Goal: Task Accomplishment & Management: Use online tool/utility

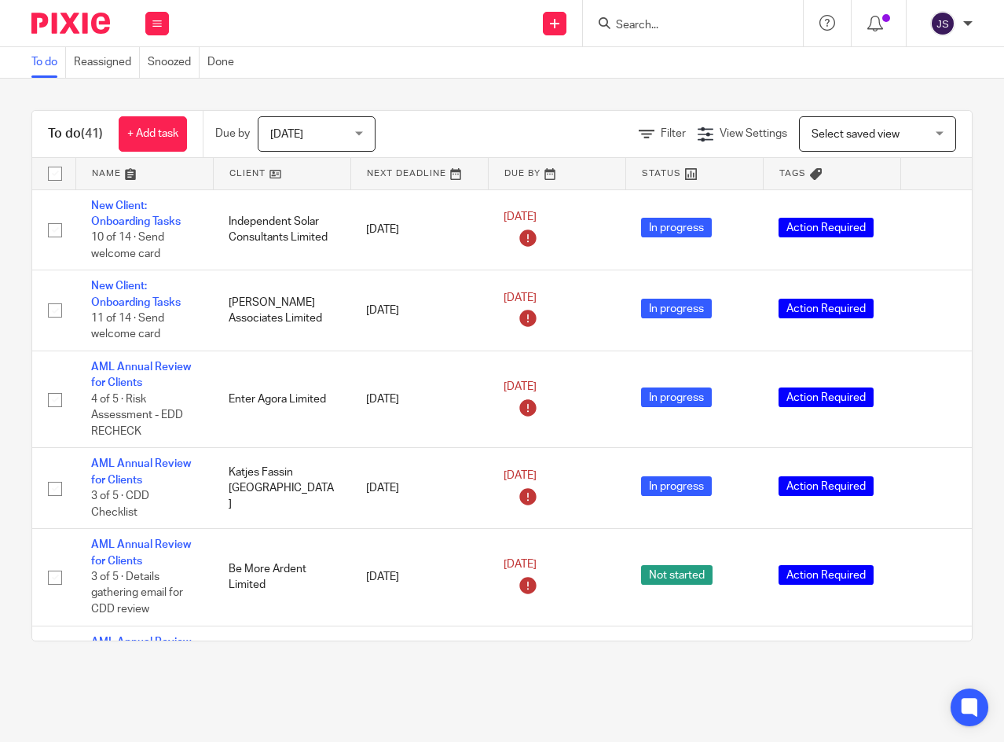
scroll to position [2279, 0]
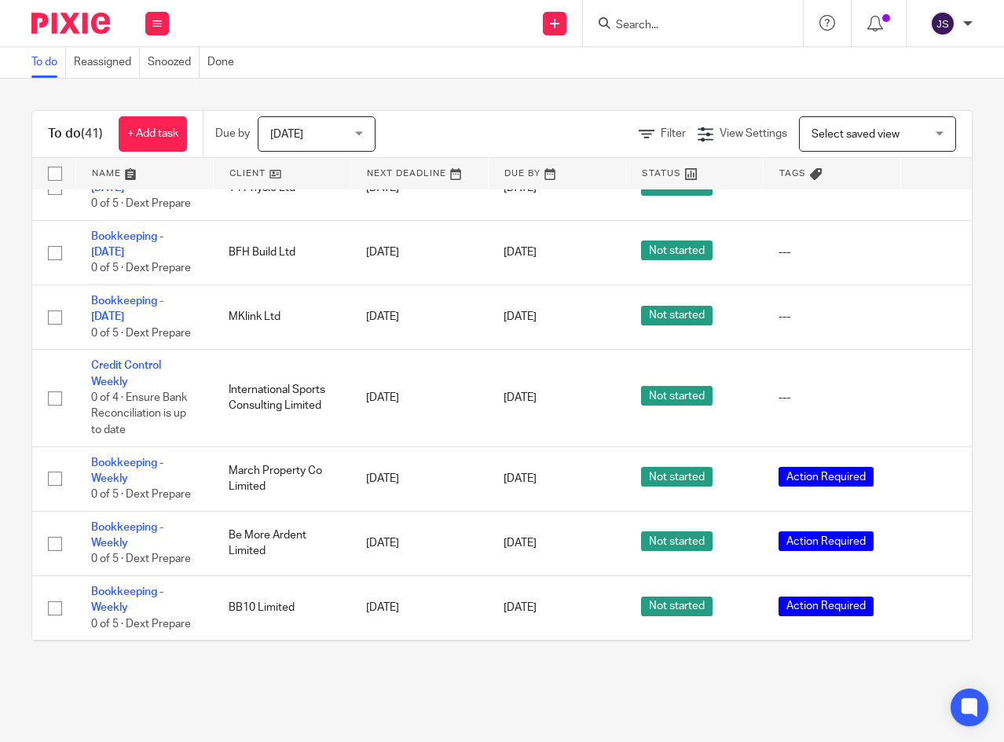
click at [932, 325] on icon at bounding box center [936, 318] width 16 height 16
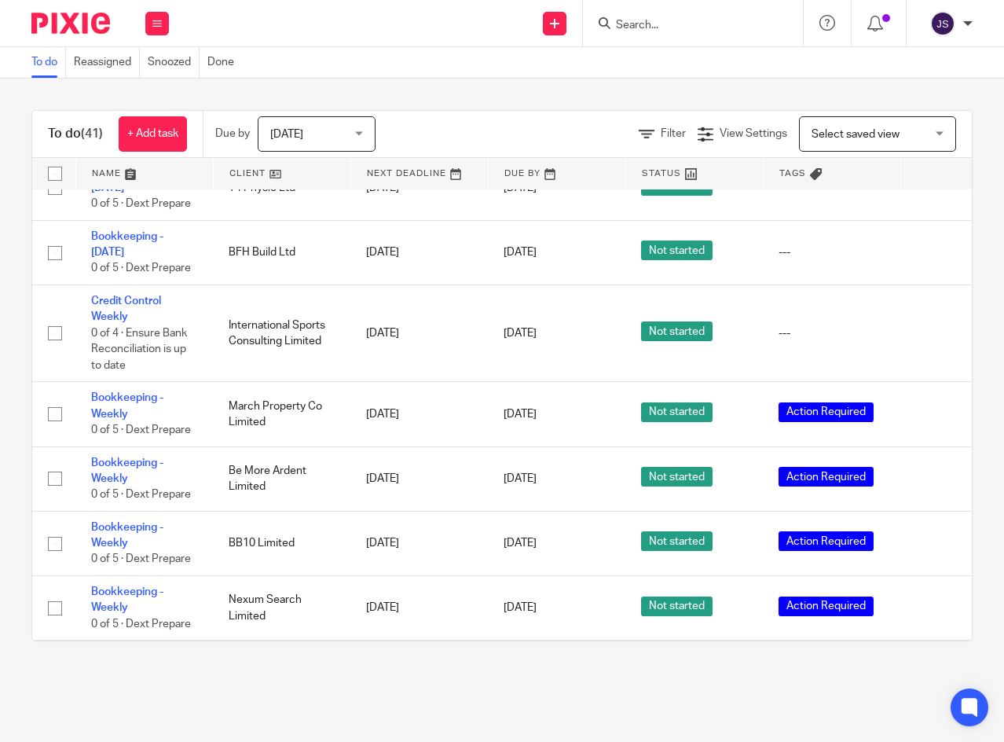
click at [933, 261] on icon at bounding box center [936, 253] width 16 height 16
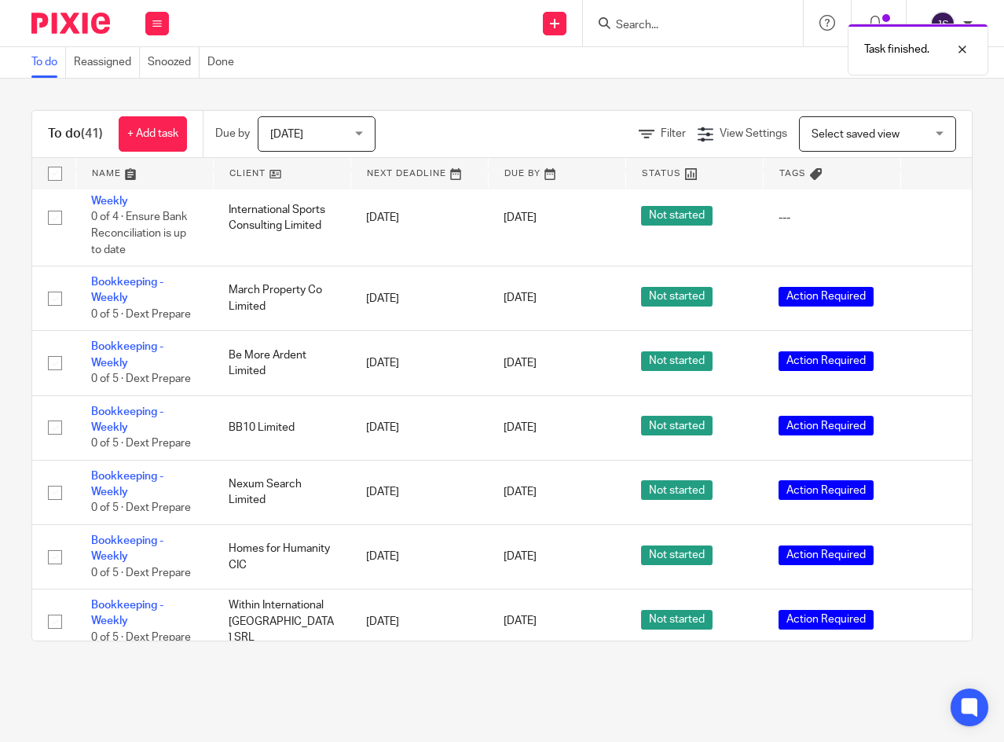
scroll to position [2358, 0]
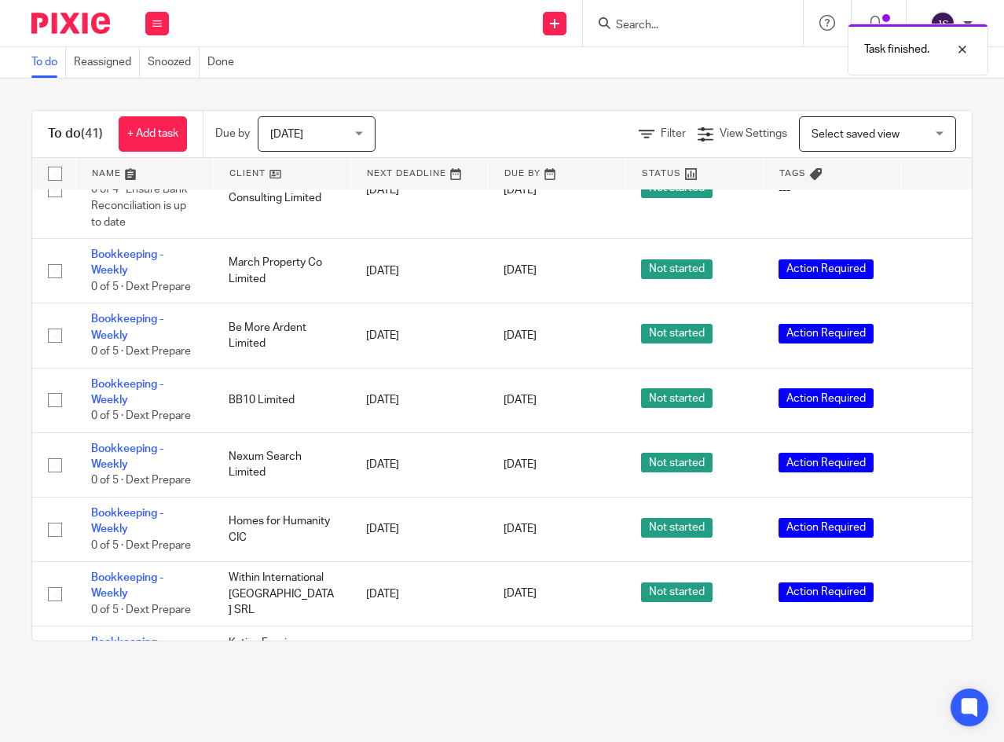
click at [933, 279] on icon at bounding box center [936, 271] width 16 height 16
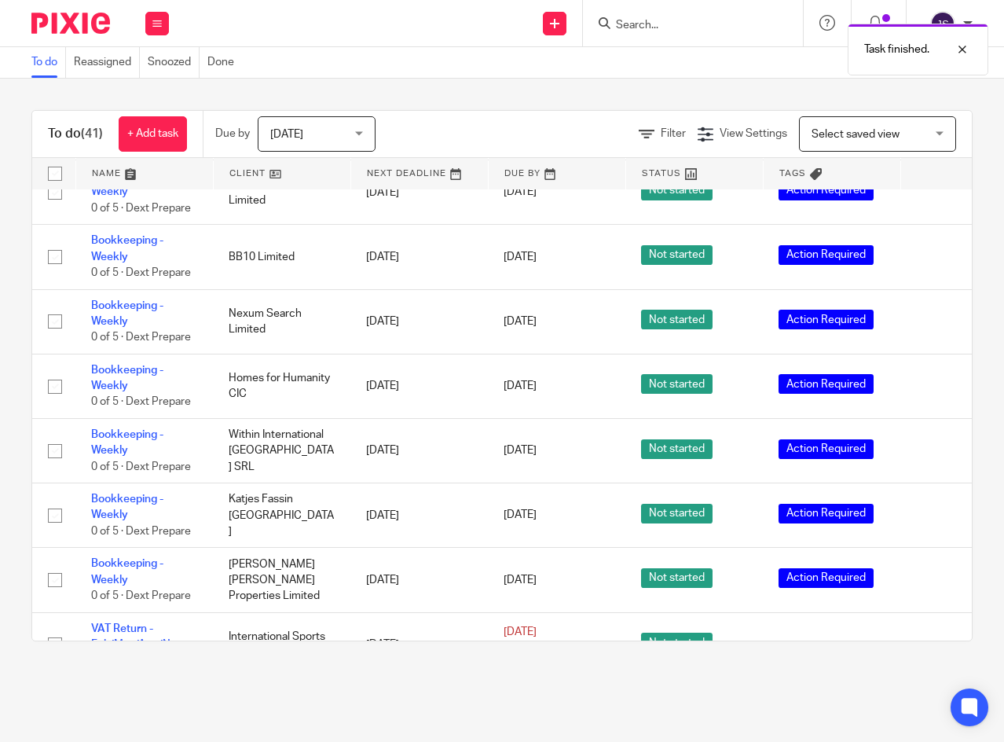
scroll to position [2501, 0]
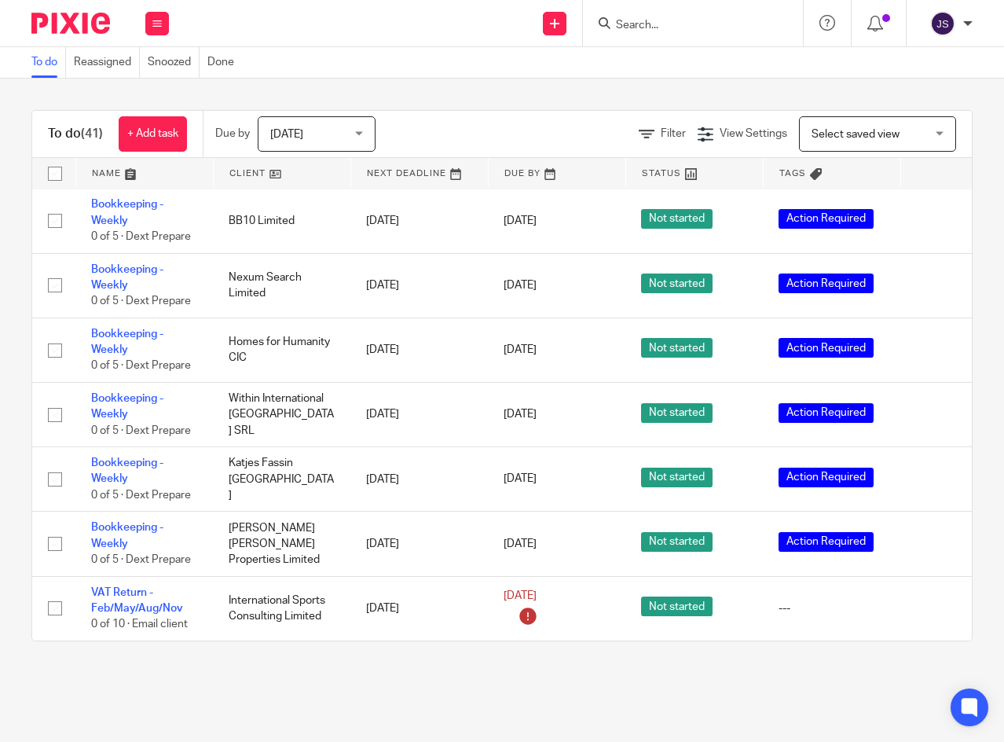
click at [933, 472] on icon at bounding box center [936, 480] width 16 height 16
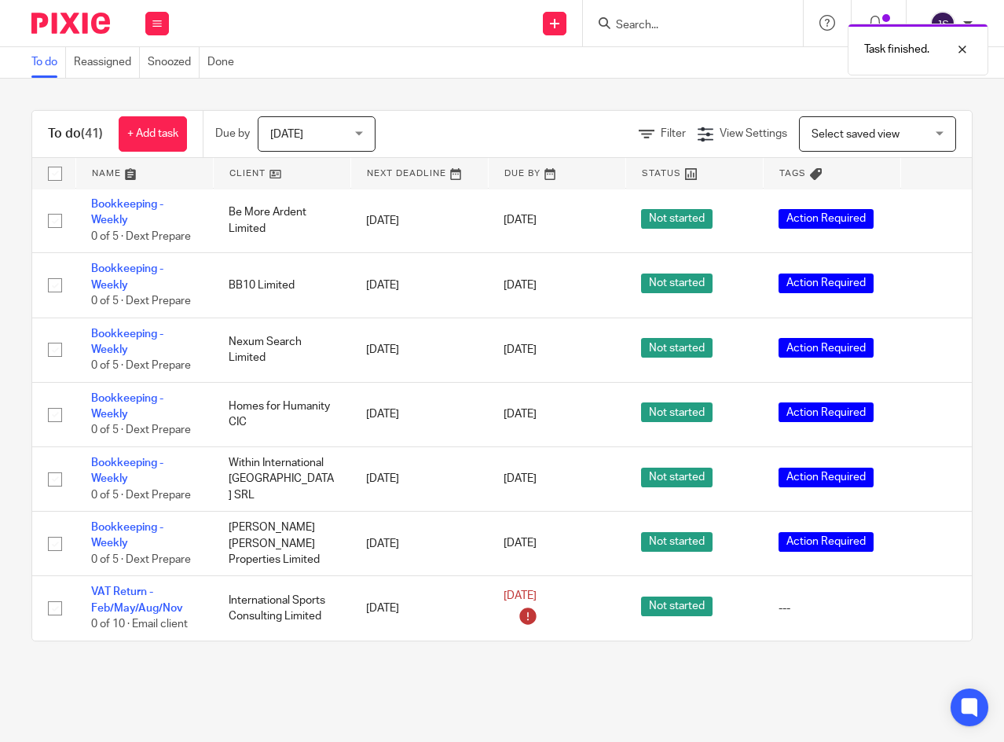
scroll to position [2435, 0]
click at [934, 536] on icon at bounding box center [936, 544] width 16 height 16
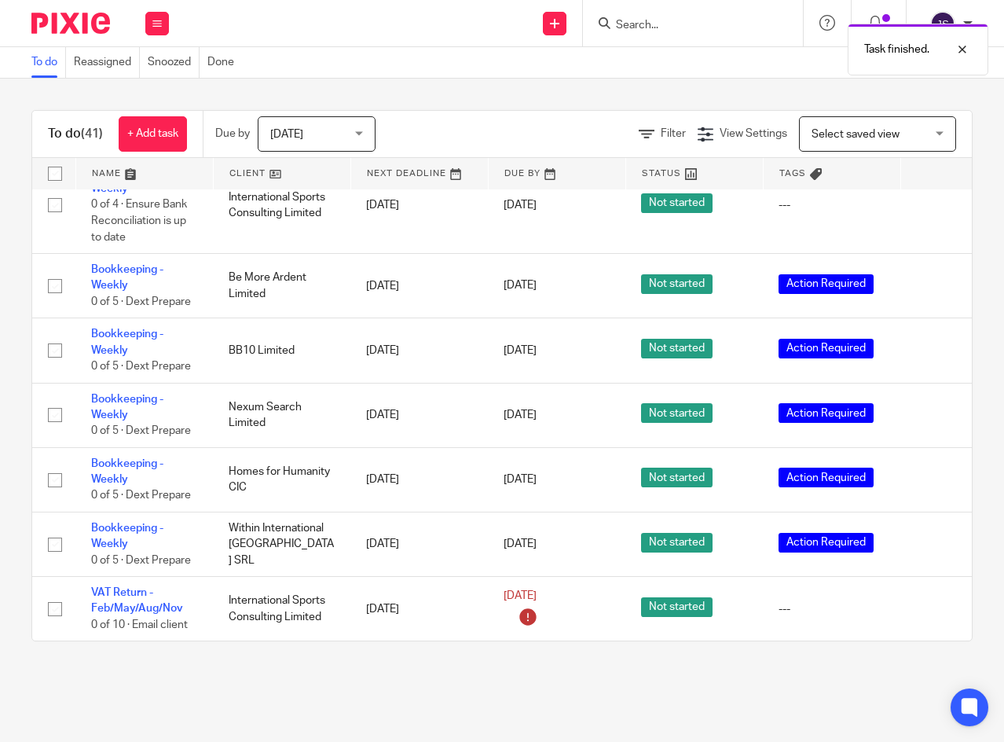
click at [932, 537] on icon at bounding box center [936, 545] width 16 height 16
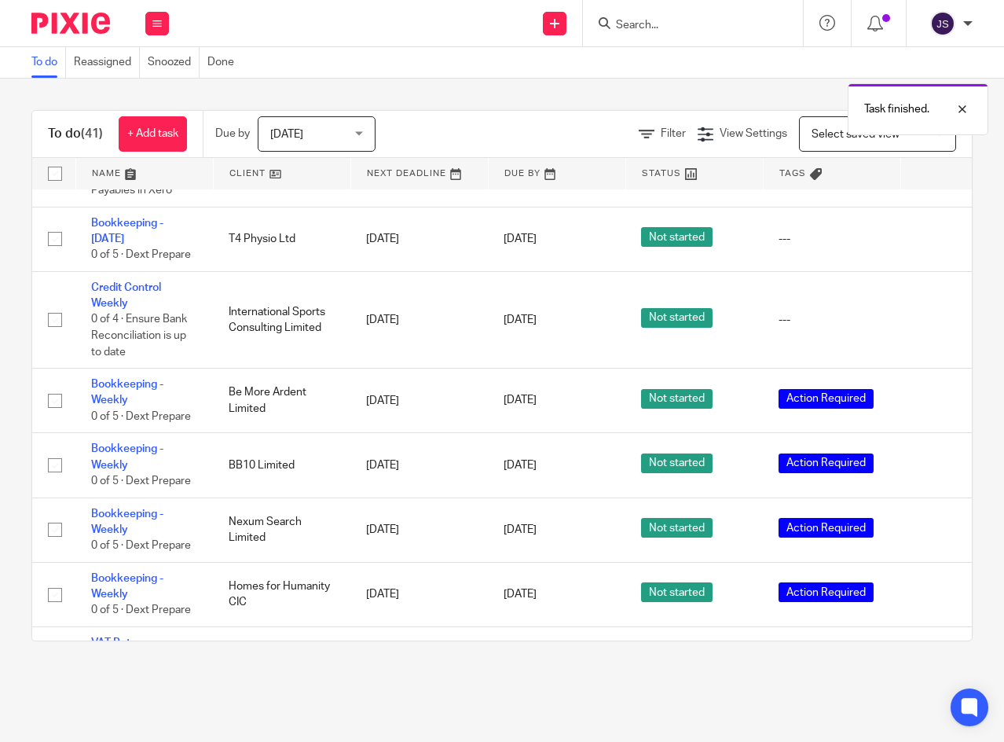
scroll to position [2306, 0]
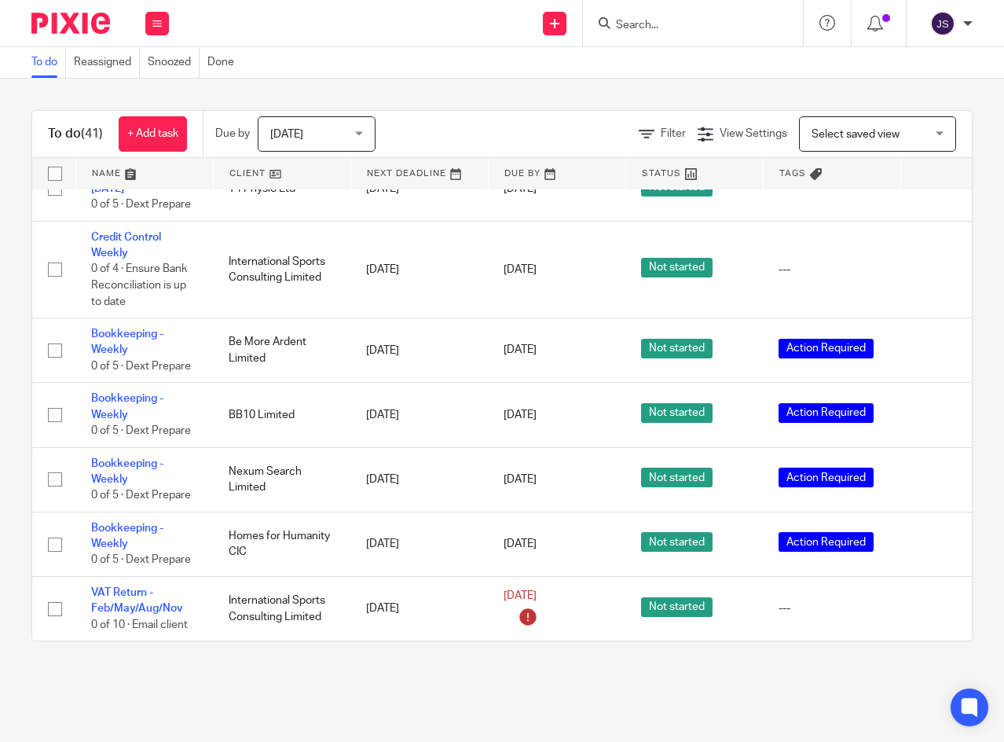
click at [933, 537] on icon at bounding box center [936, 545] width 16 height 16
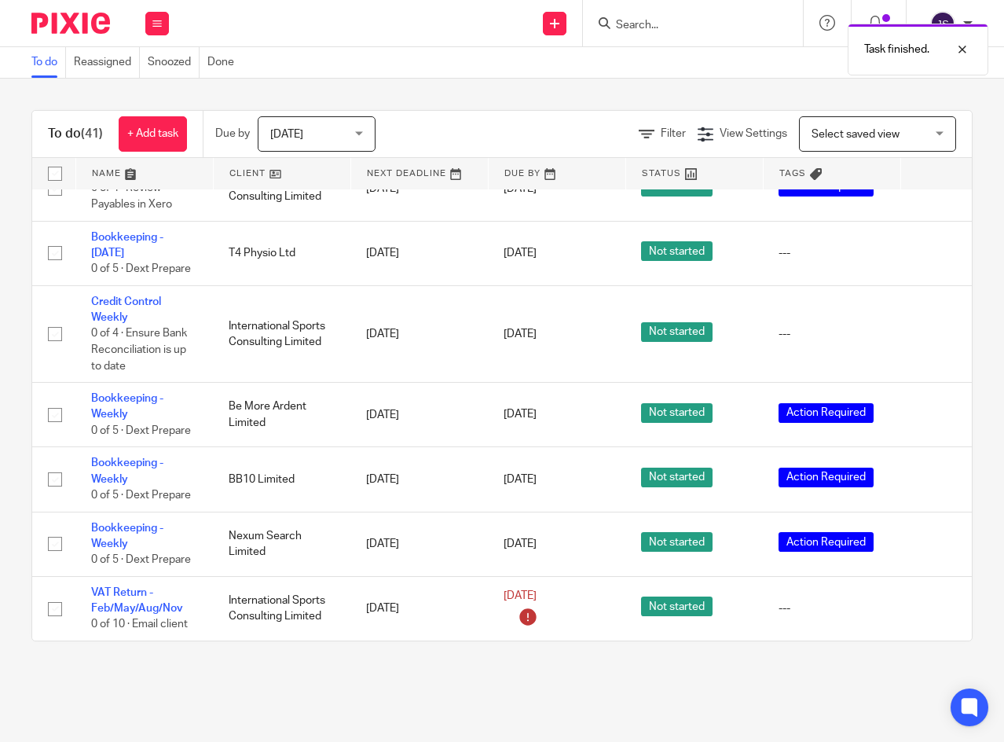
scroll to position [2242, 0]
click at [934, 472] on icon at bounding box center [936, 480] width 16 height 16
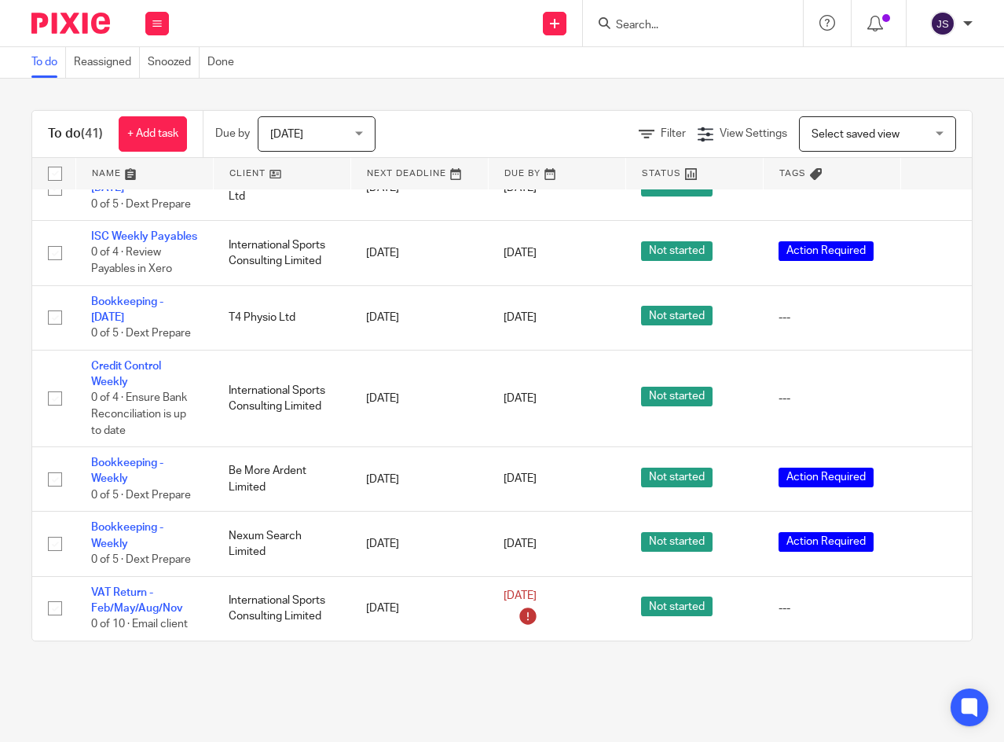
click at [932, 536] on icon at bounding box center [936, 544] width 16 height 16
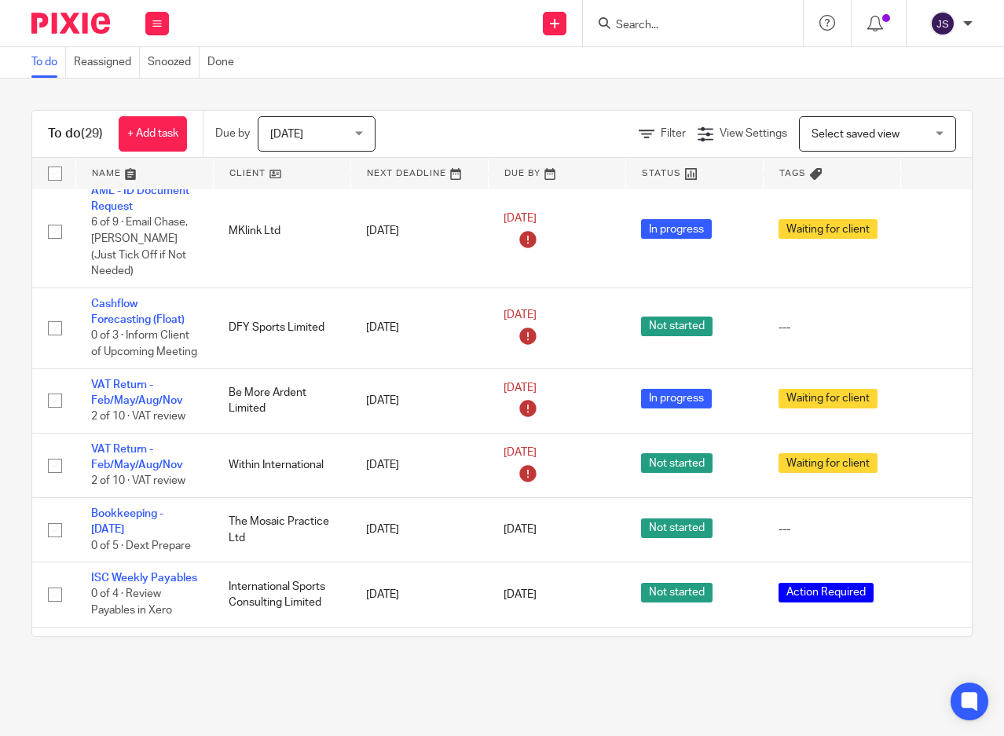
scroll to position [1886, 0]
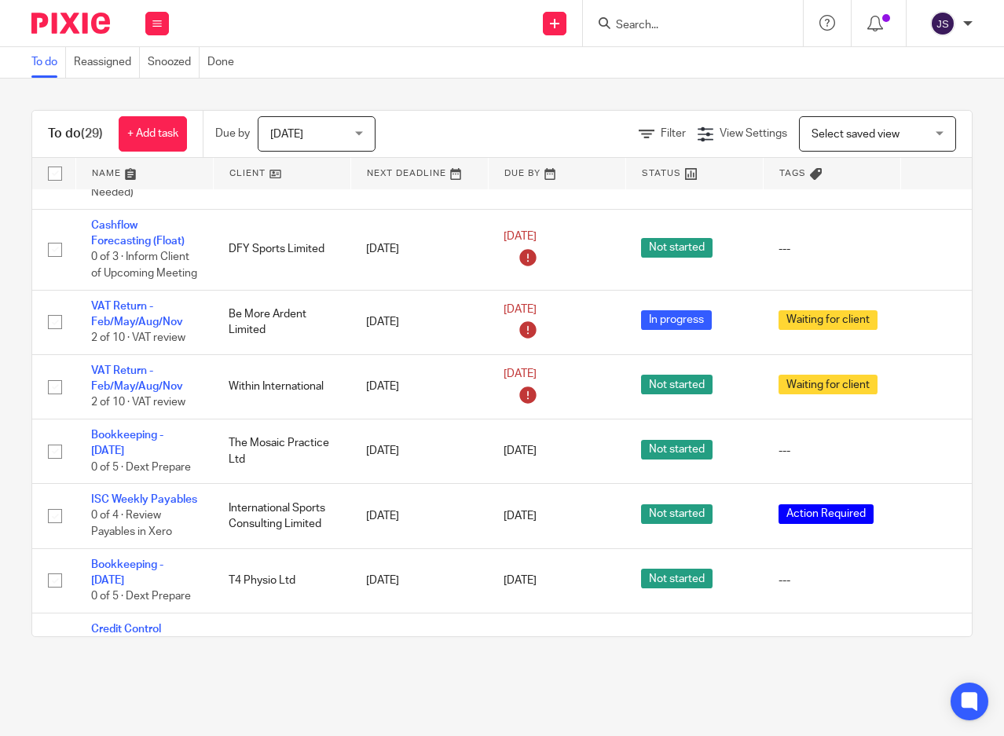
click at [107, 320] on link "VAT Return - Feb/May/Aug/Nov" at bounding box center [137, 314] width 92 height 27
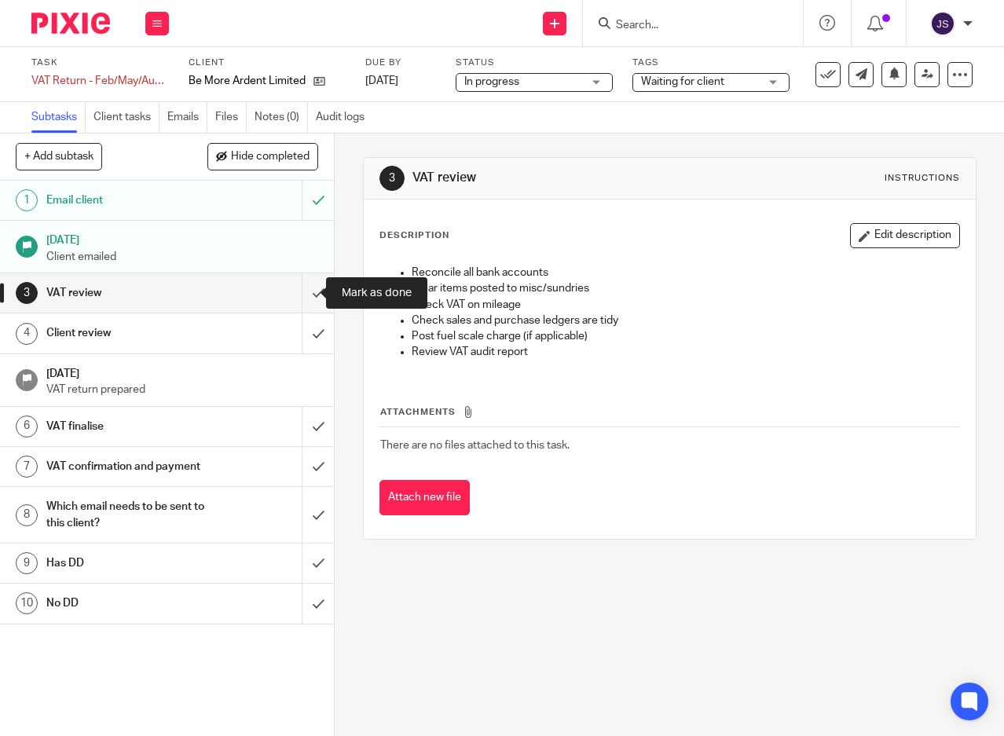
click at [301, 293] on input "submit" at bounding box center [167, 292] width 334 height 39
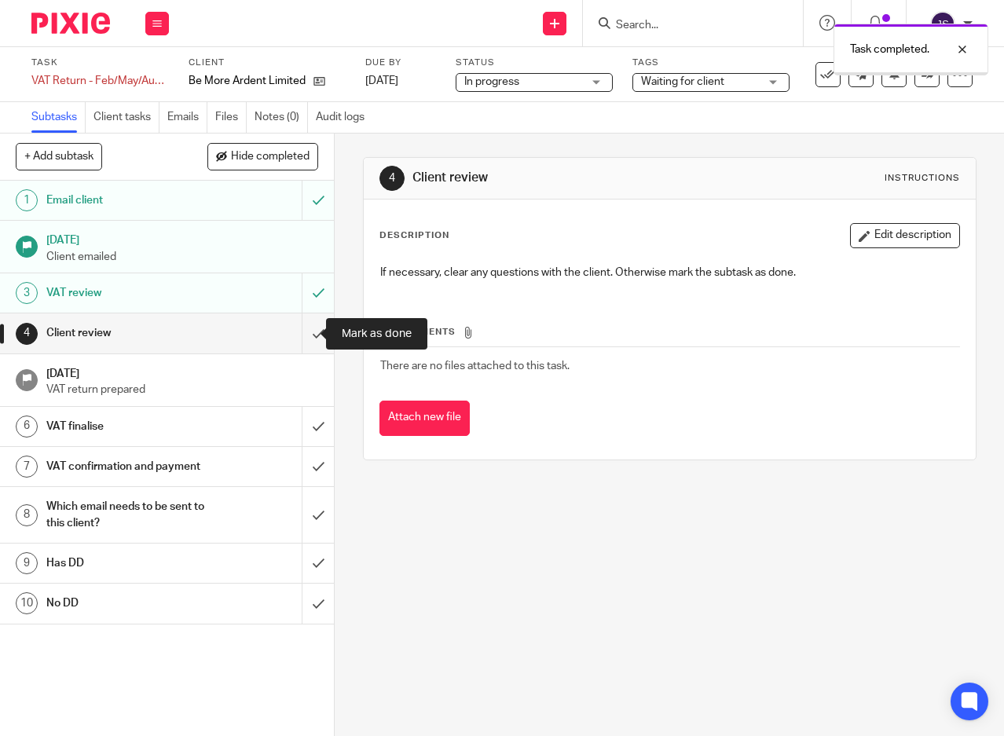
click at [303, 332] on input "submit" at bounding box center [167, 333] width 334 height 39
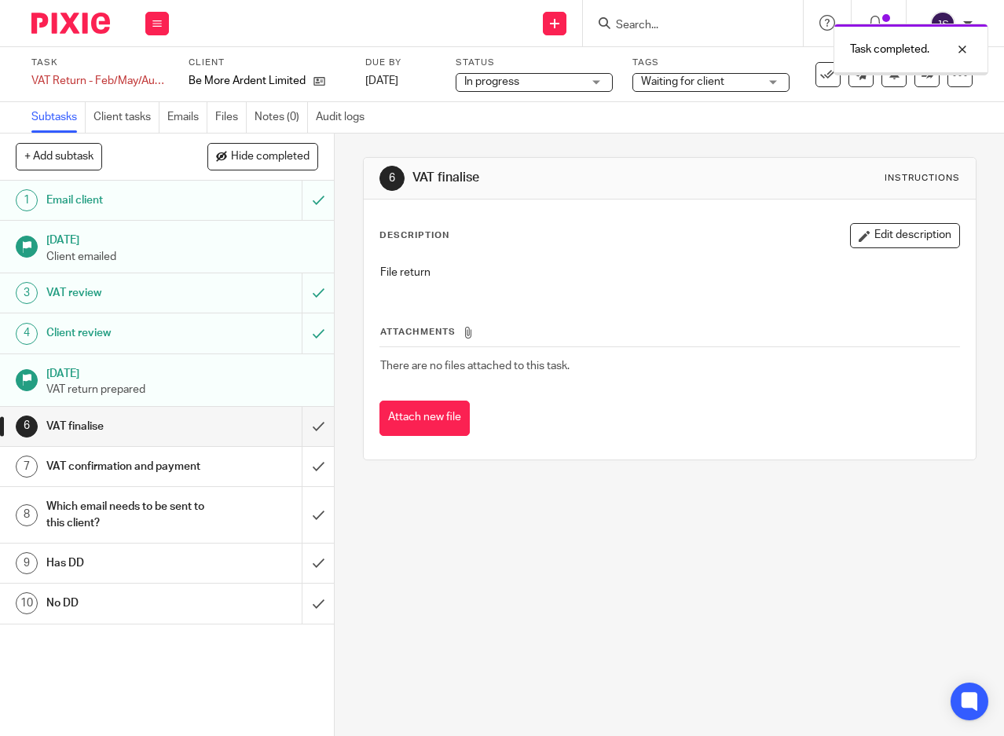
click at [772, 85] on div "Waiting for client" at bounding box center [711, 82] width 157 height 19
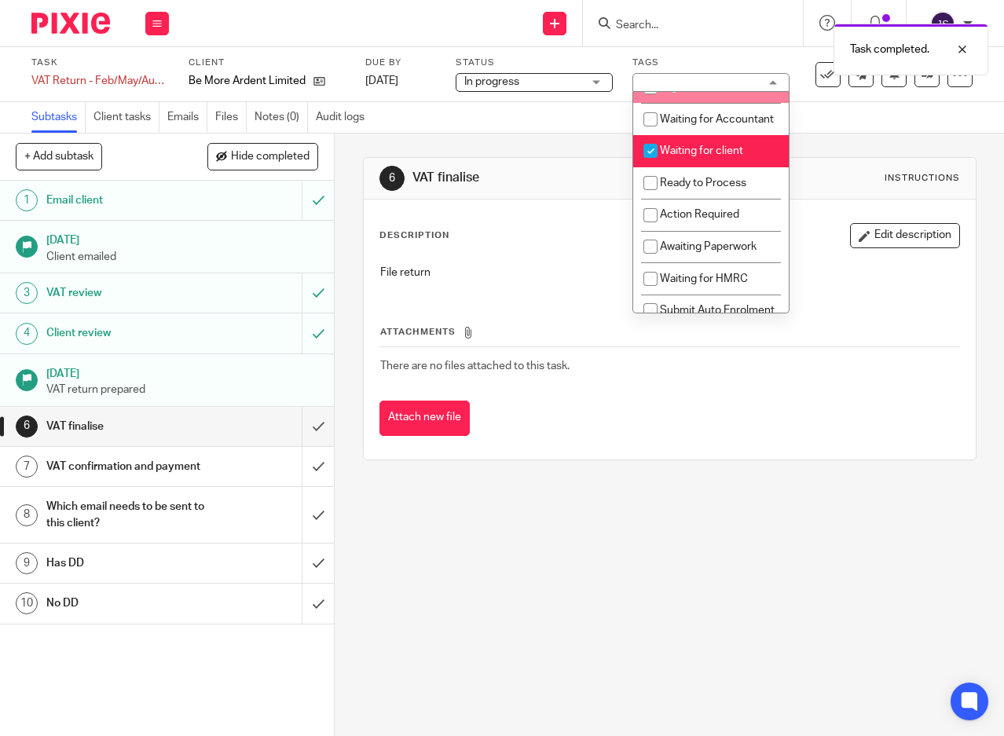
scroll to position [314, 0]
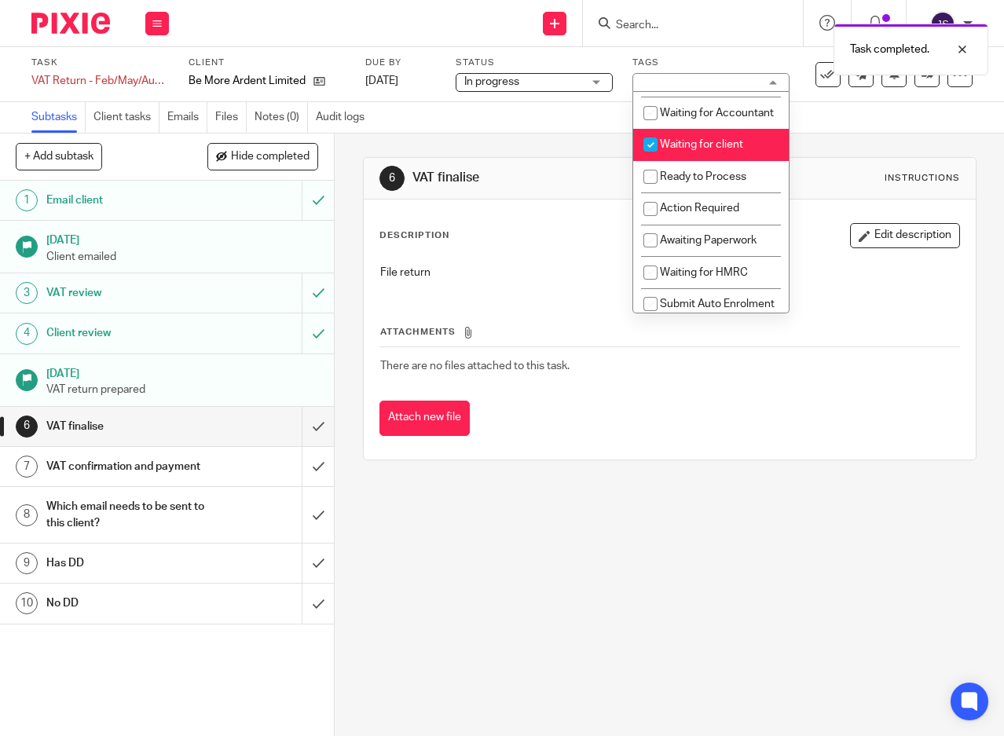
click at [655, 160] on input "checkbox" at bounding box center [651, 145] width 30 height 30
checkbox input "false"
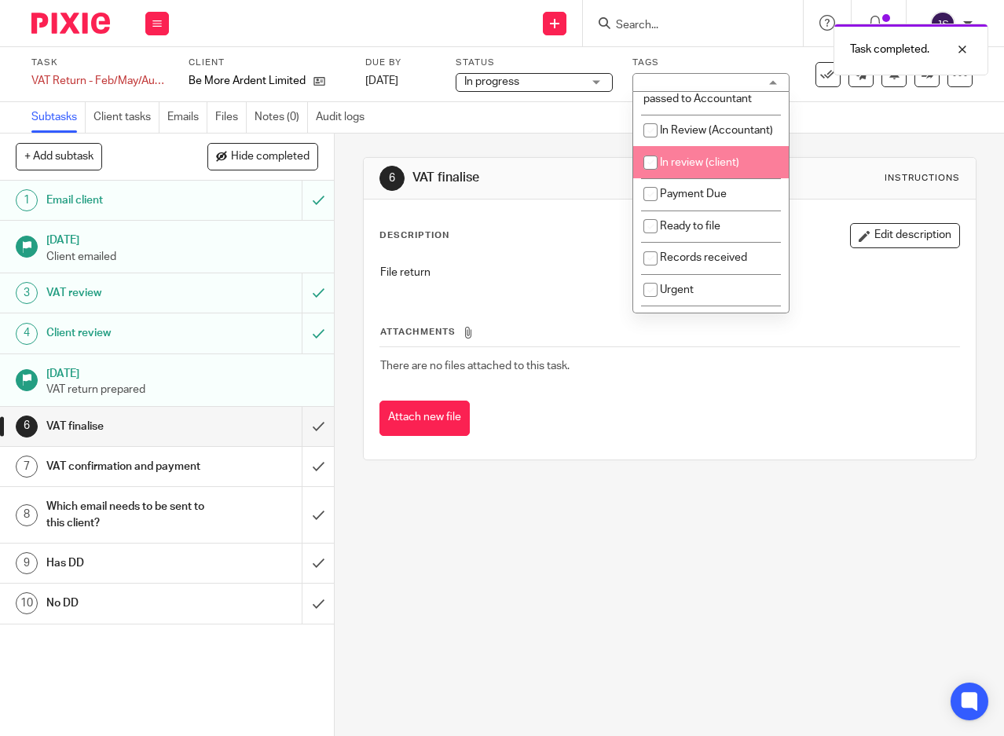
scroll to position [79, 0]
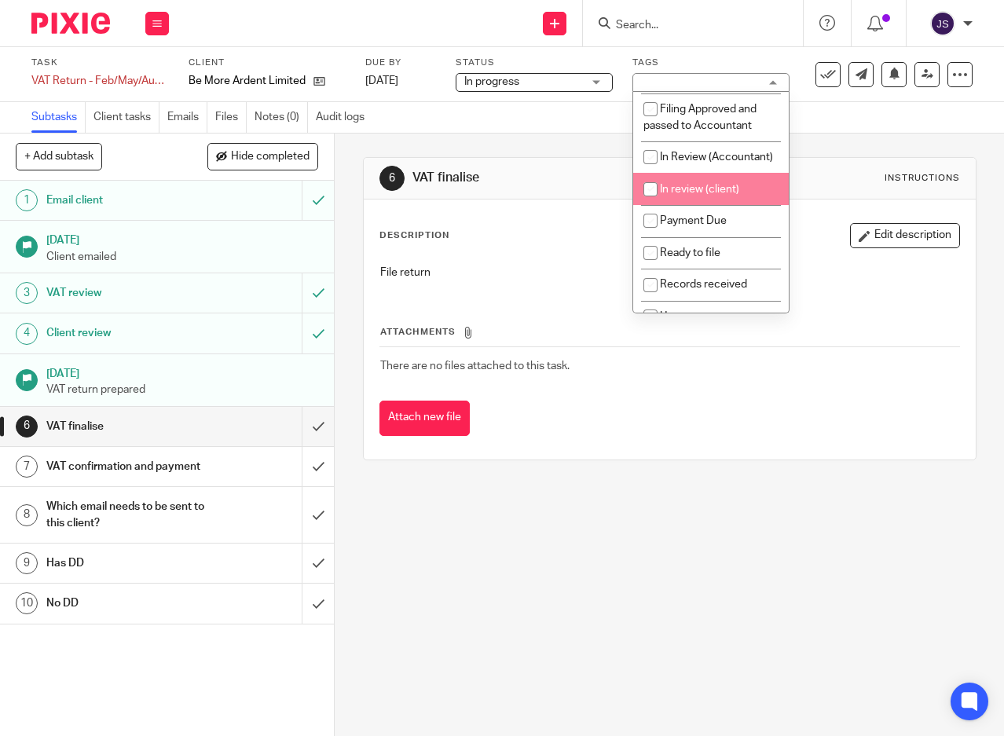
click at [651, 204] on input "checkbox" at bounding box center [651, 189] width 30 height 30
checkbox input "true"
click at [406, 83] on link "[DATE]" at bounding box center [400, 81] width 71 height 17
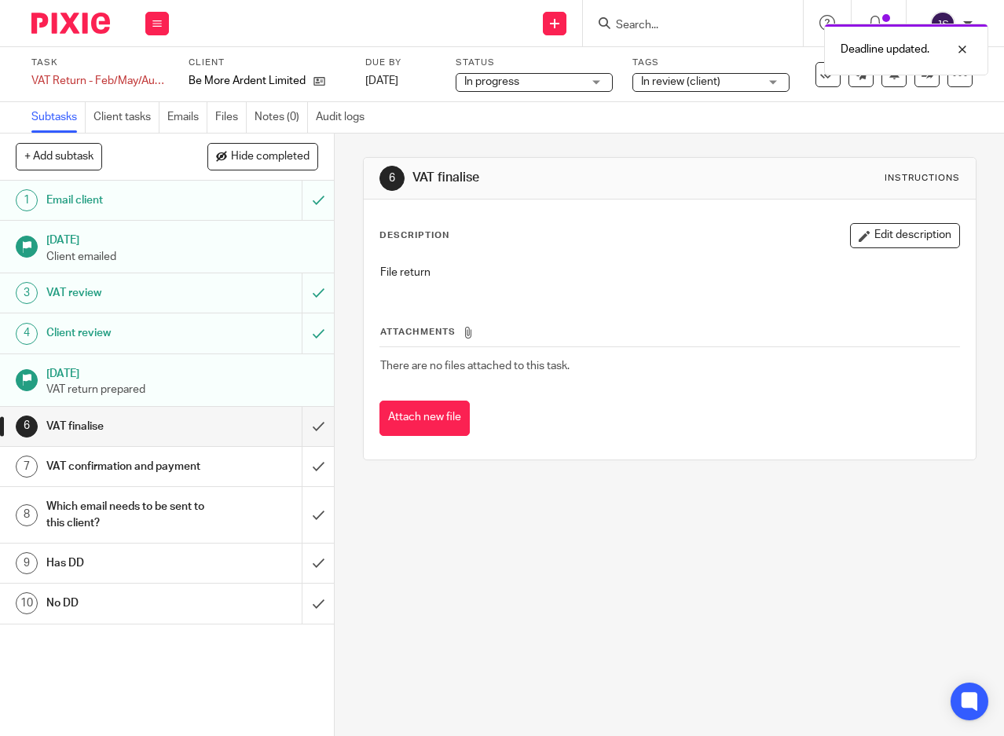
click at [156, 21] on icon at bounding box center [156, 23] width 9 height 9
click at [144, 70] on link "Work" at bounding box center [150, 73] width 28 height 11
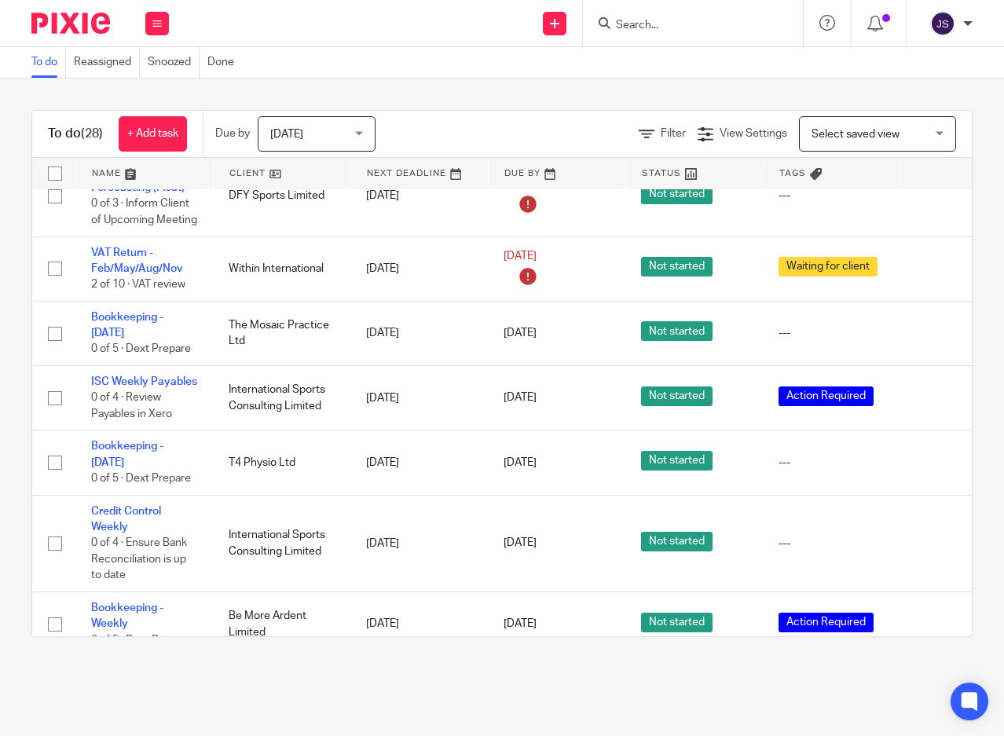
scroll to position [1965, 0]
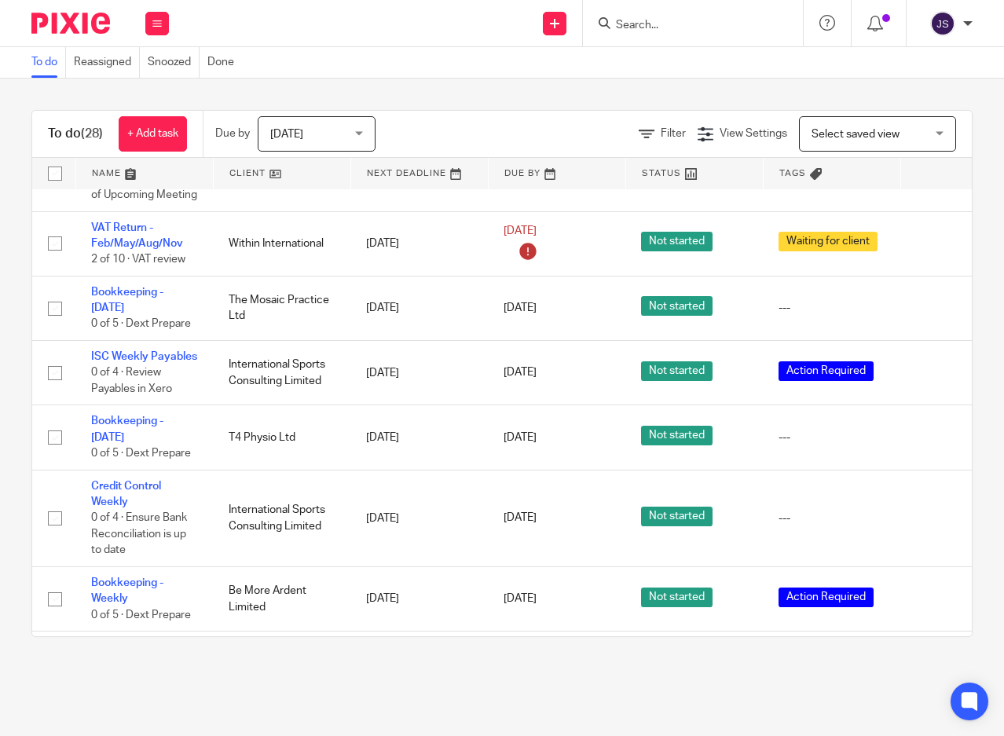
click at [932, 527] on icon at bounding box center [936, 519] width 16 height 16
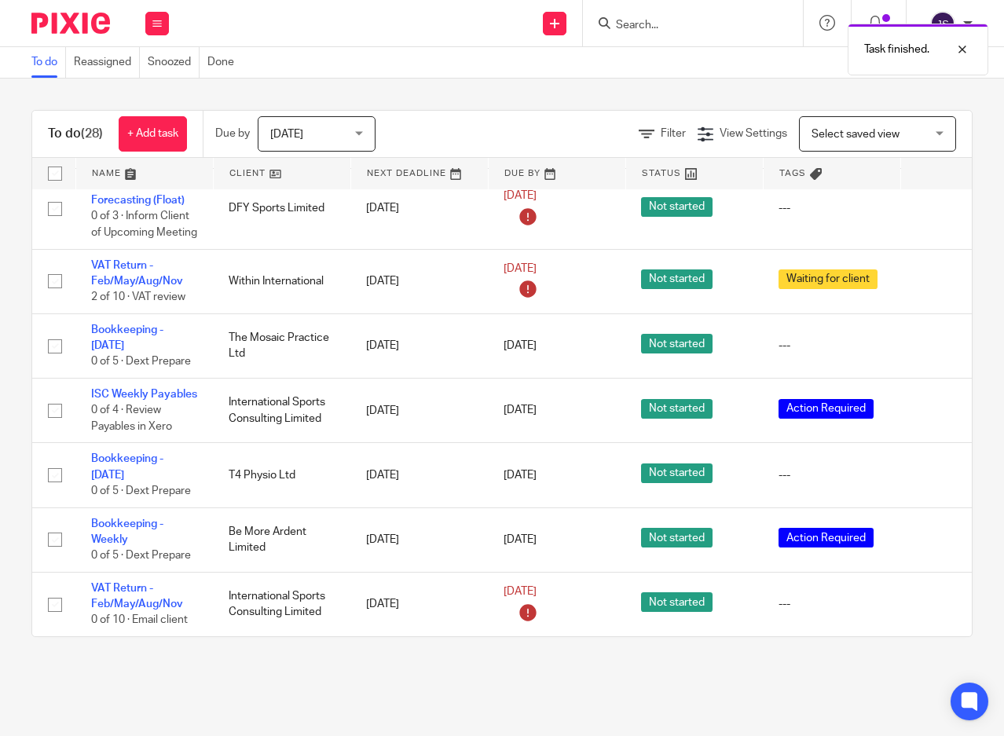
scroll to position [1955, 0]
click at [930, 532] on icon at bounding box center [936, 540] width 16 height 16
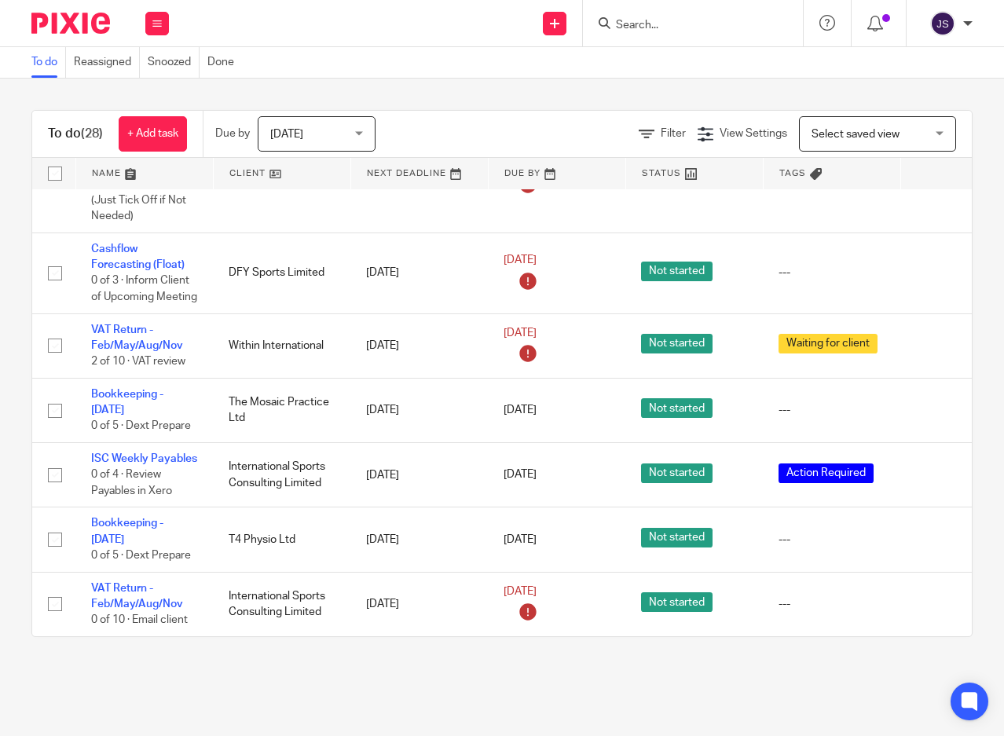
click at [933, 403] on icon at bounding box center [936, 411] width 16 height 16
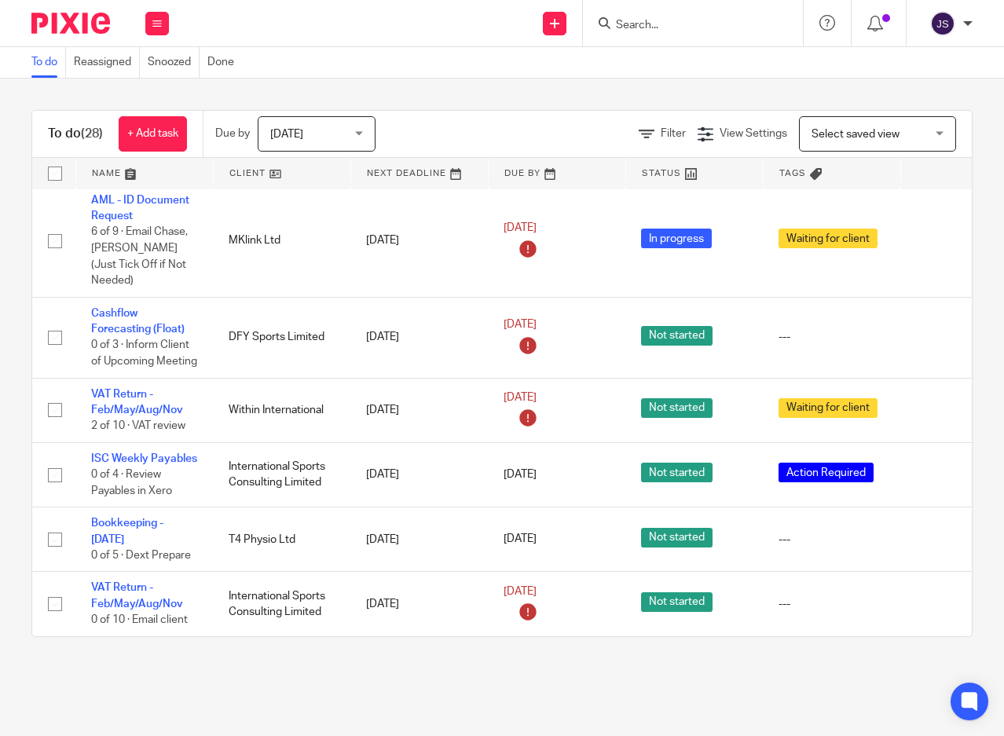
click at [933, 532] on icon at bounding box center [936, 540] width 16 height 16
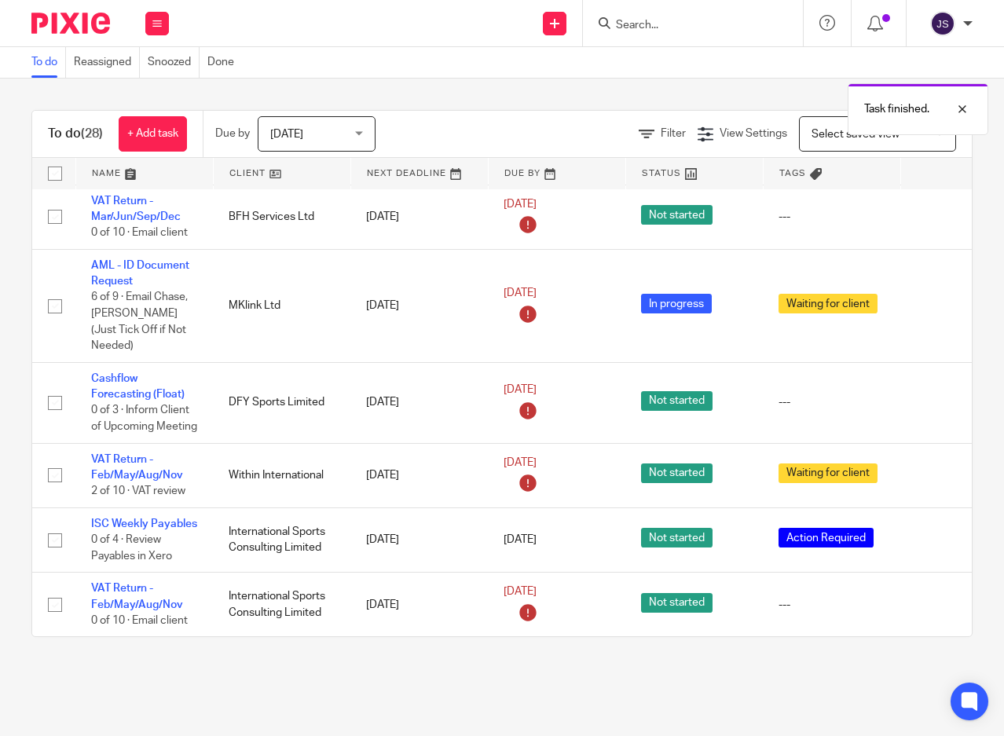
scroll to position [1761, 0]
click at [934, 395] on icon at bounding box center [936, 403] width 16 height 16
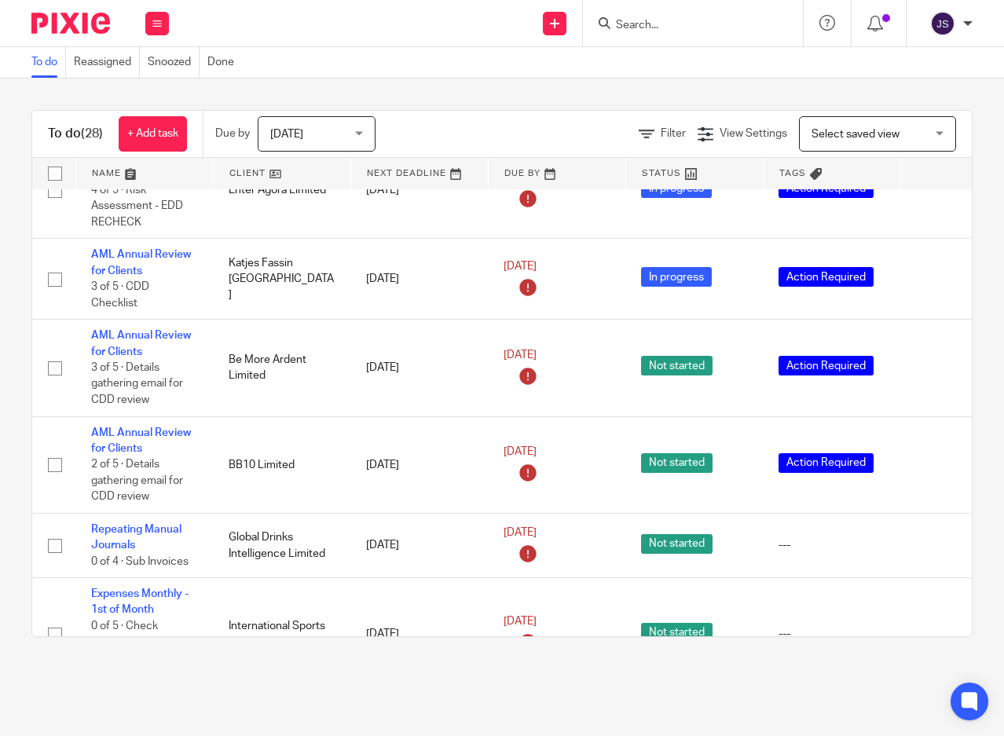
scroll to position [0, 0]
